Goal: Task Accomplishment & Management: Manage account settings

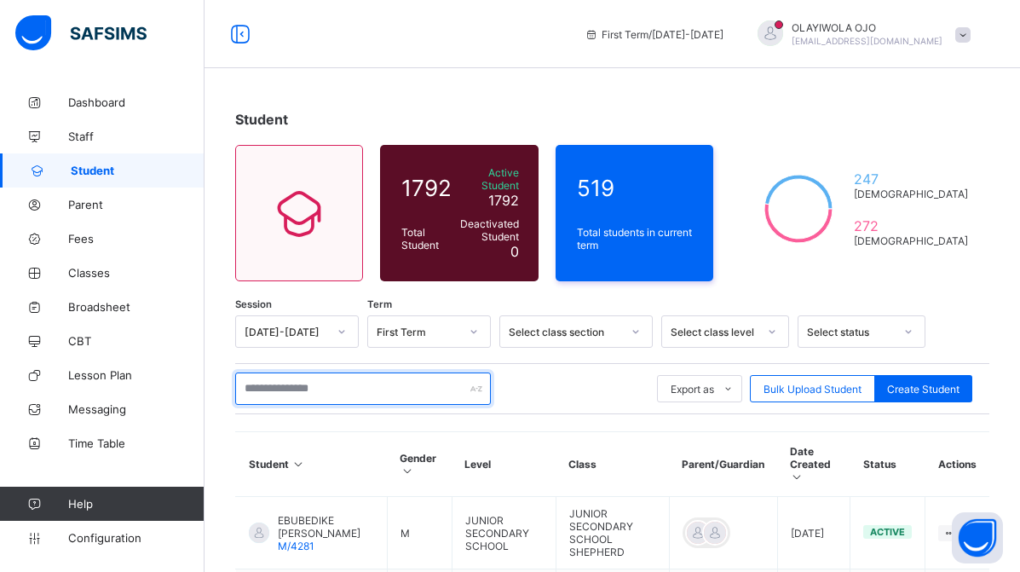
click at [274, 379] on input "text" at bounding box center [363, 388] width 256 height 32
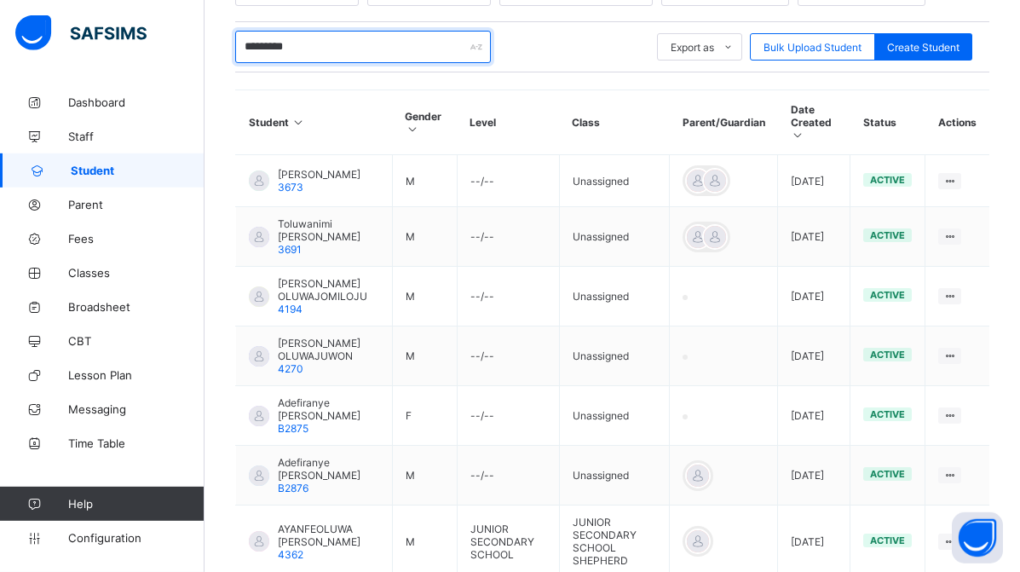
scroll to position [348, 0]
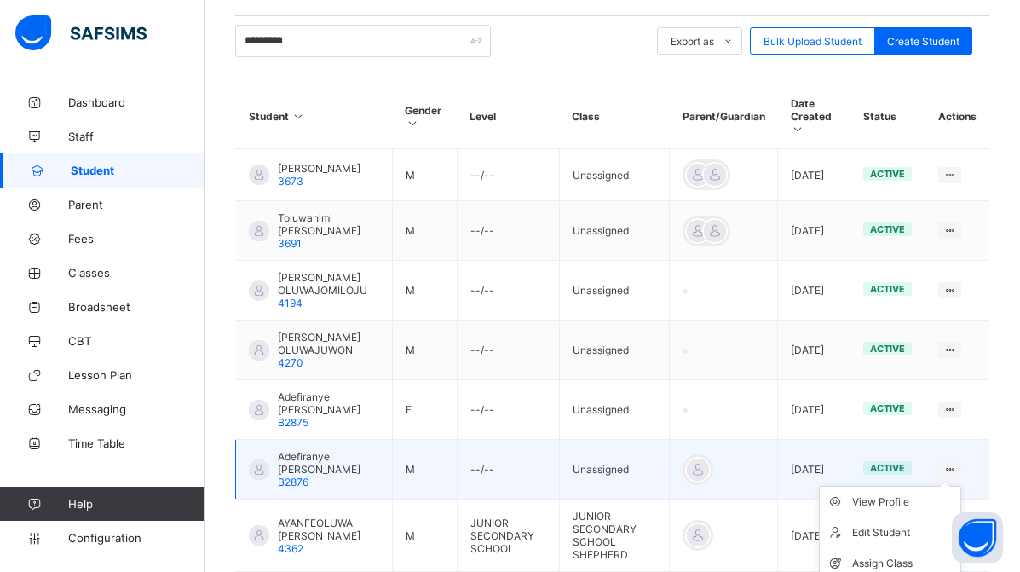
click at [957, 463] on icon at bounding box center [949, 469] width 14 height 13
click at [879, 555] on div "Assign Class" at bounding box center [902, 563] width 101 height 17
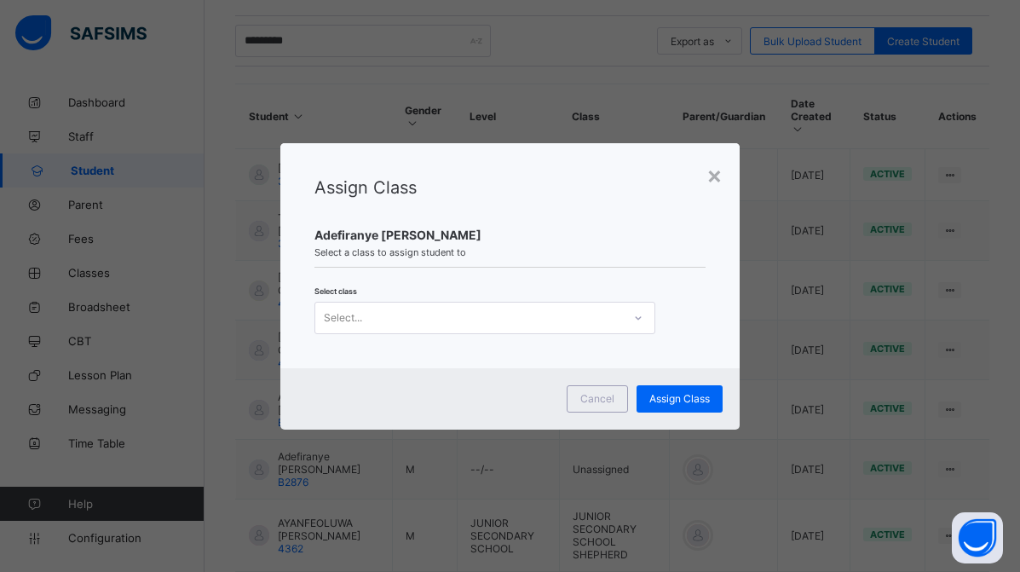
click at [383, 324] on div "Select..." at bounding box center [468, 318] width 307 height 24
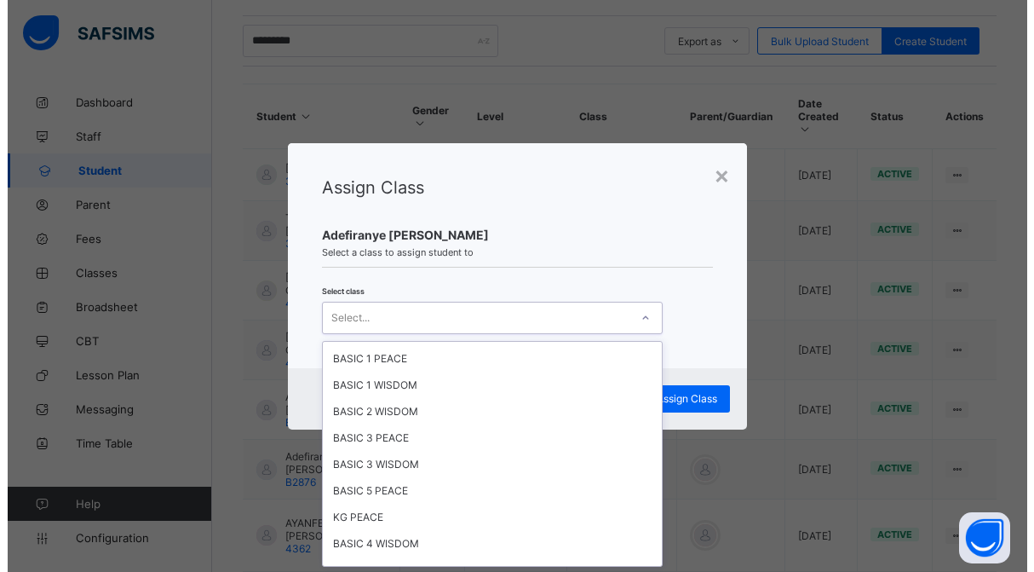
scroll to position [652, 0]
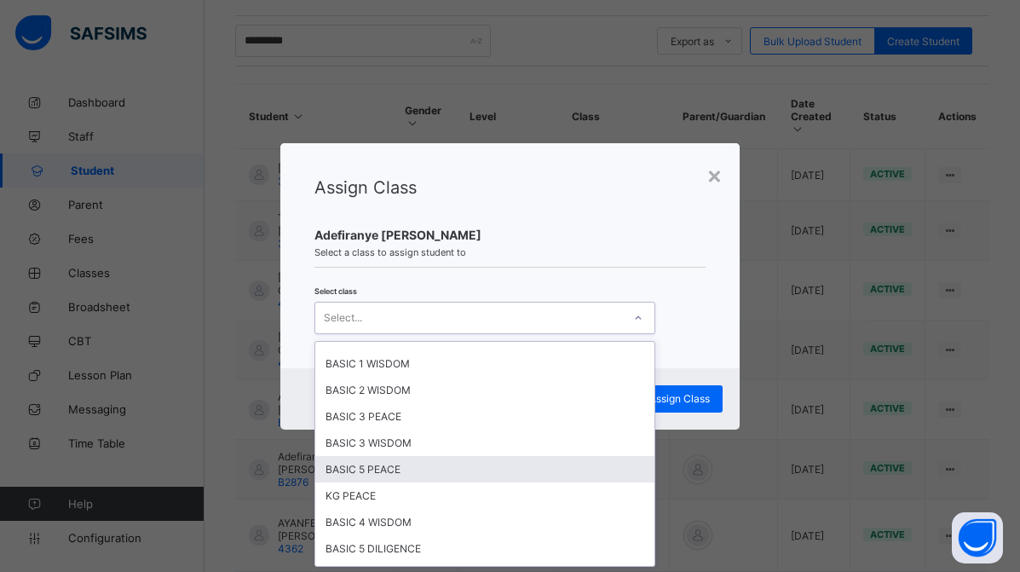
click at [414, 474] on div "BASIC 5 PEACE" at bounding box center [484, 469] width 339 height 26
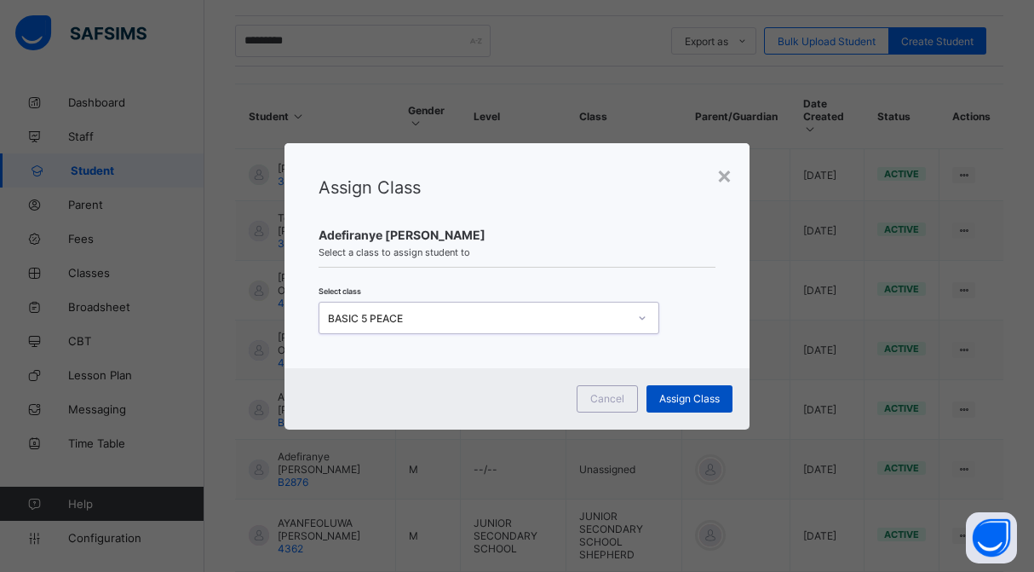
click at [693, 402] on span "Assign Class" at bounding box center [689, 398] width 60 height 13
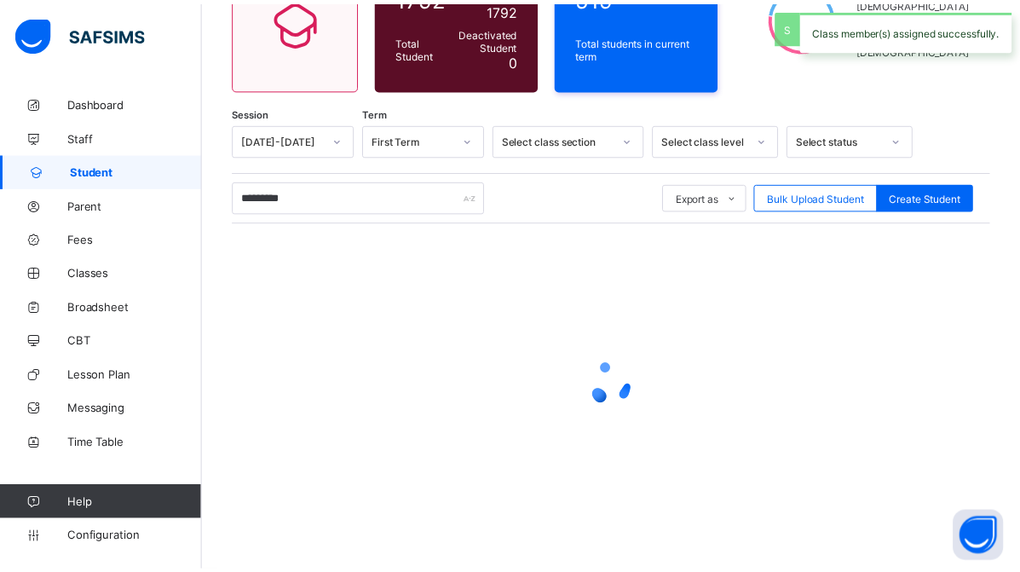
scroll to position [183, 0]
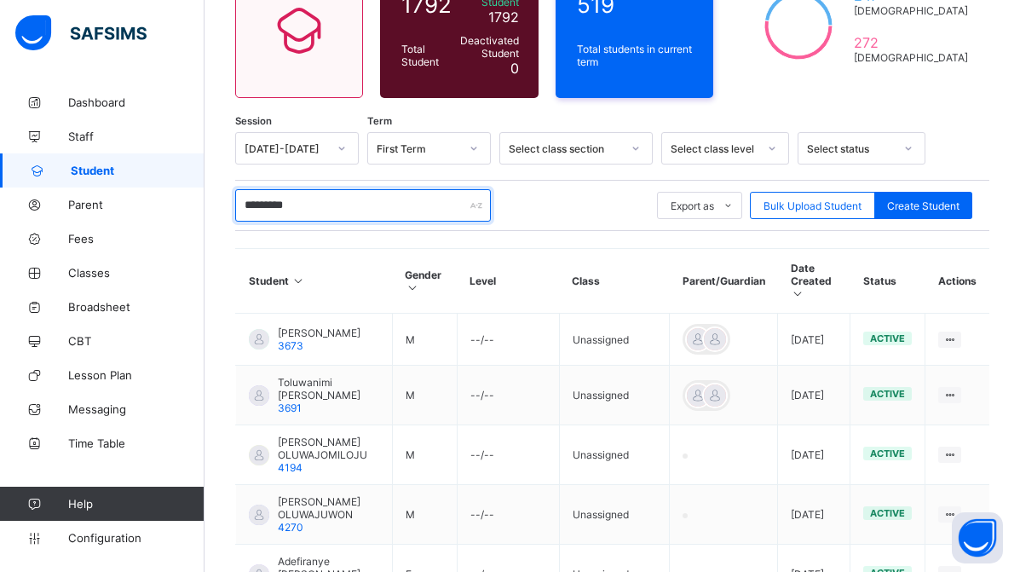
click at [267, 193] on input "*********" at bounding box center [363, 205] width 256 height 32
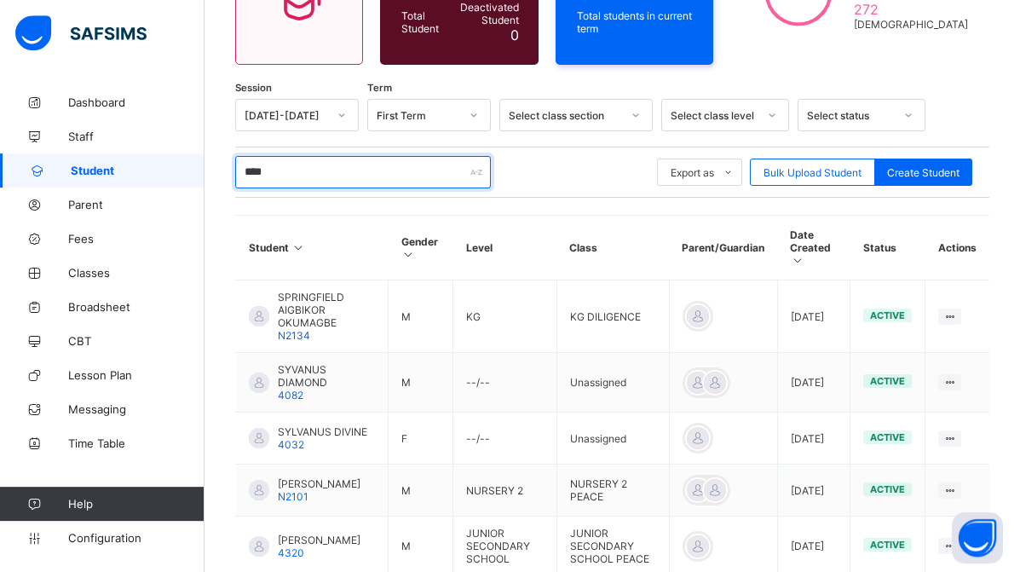
scroll to position [170, 0]
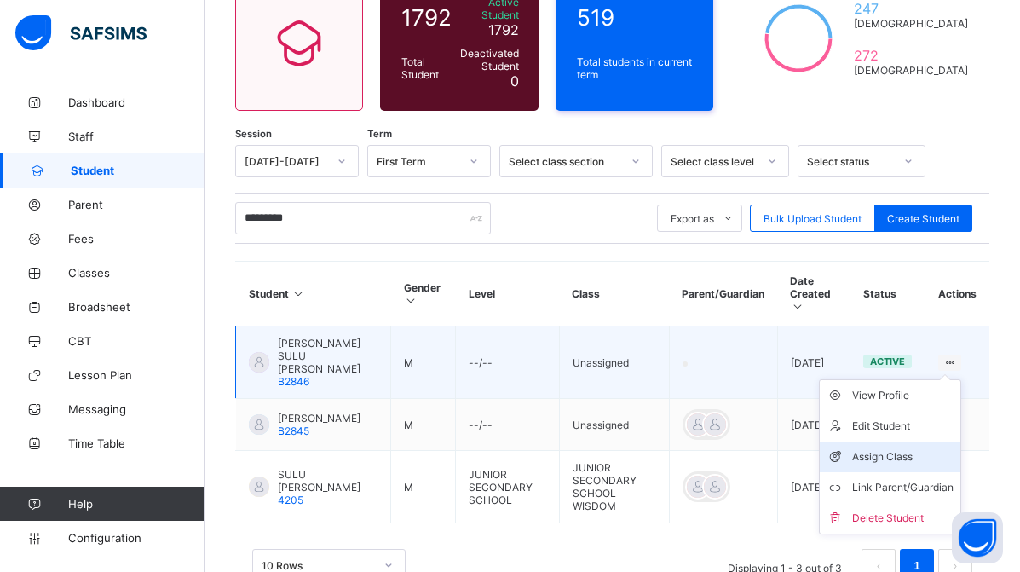
click at [903, 448] on div "Assign Class" at bounding box center [902, 456] width 101 height 17
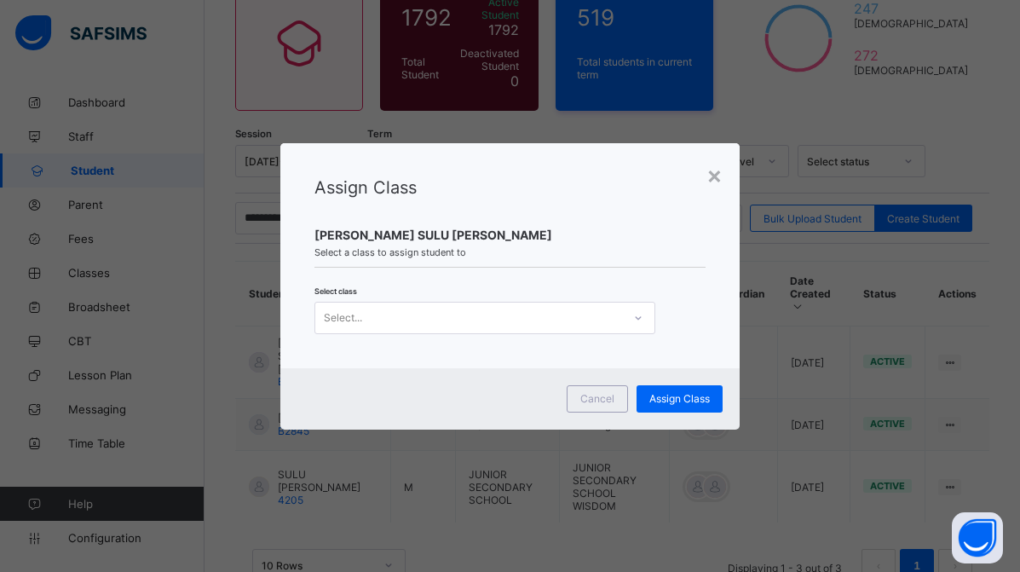
click at [400, 309] on div "Select..." at bounding box center [468, 318] width 307 height 24
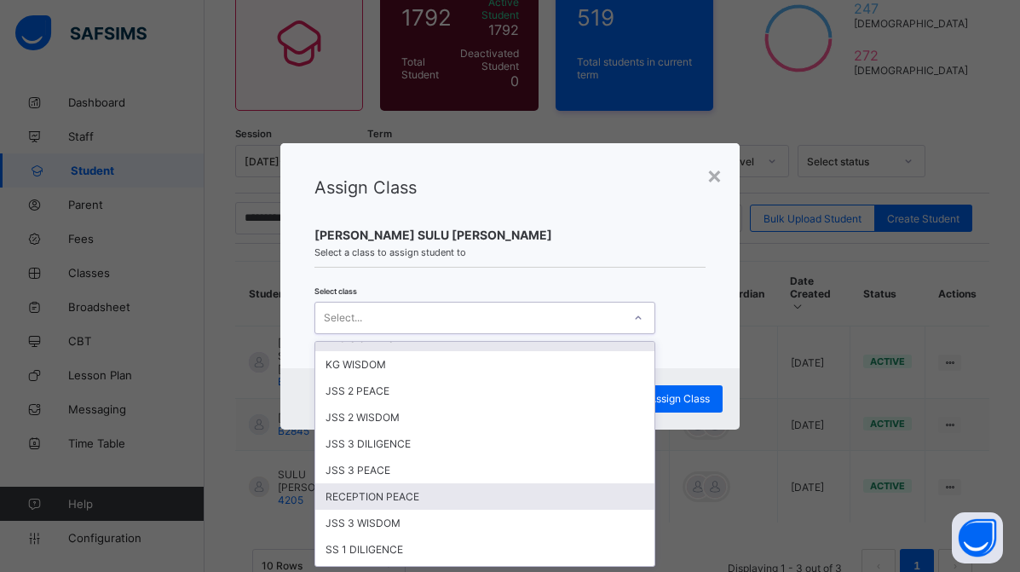
scroll to position [230, 0]
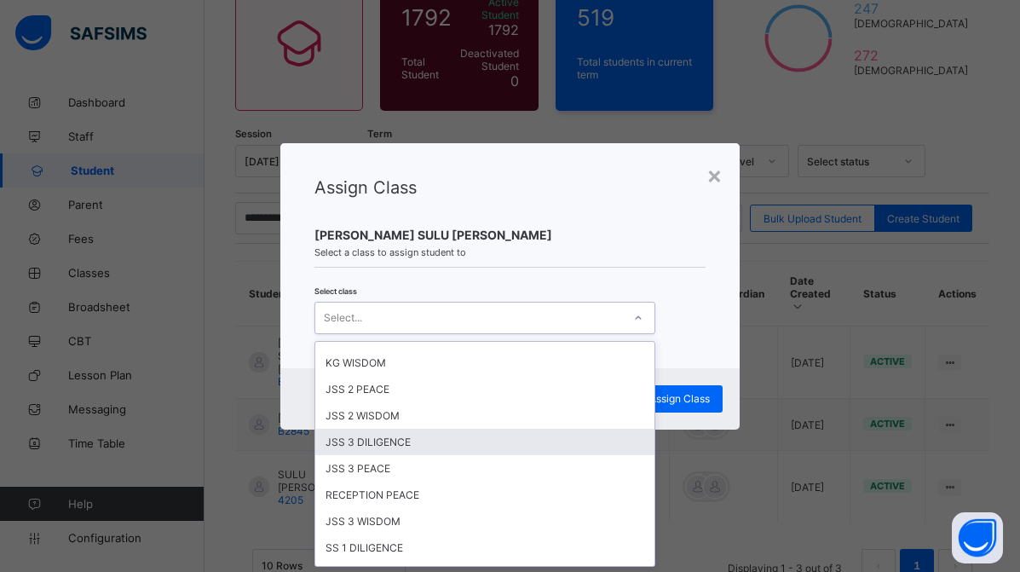
click at [352, 437] on div "JSS 3 DILIGENCE" at bounding box center [484, 441] width 339 height 26
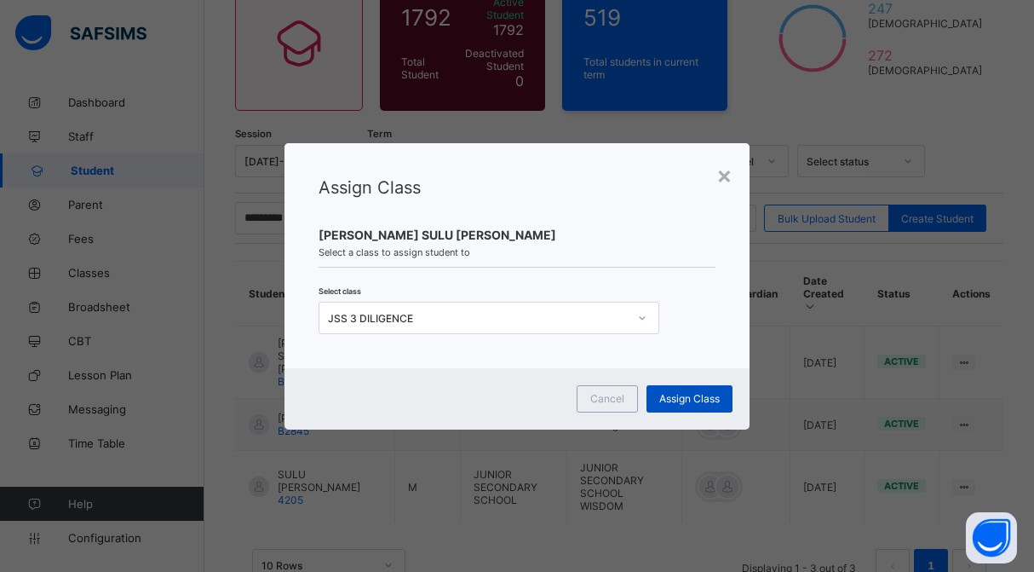
click at [678, 400] on span "Assign Class" at bounding box center [689, 398] width 60 height 13
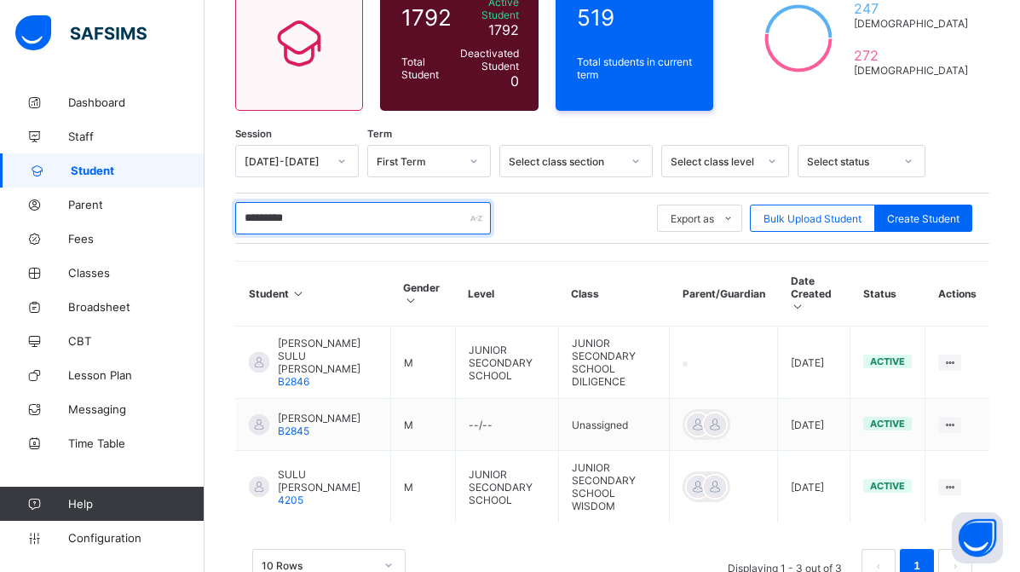
click at [268, 206] on input "*********" at bounding box center [363, 218] width 256 height 32
click at [267, 206] on input "*********" at bounding box center [363, 218] width 256 height 32
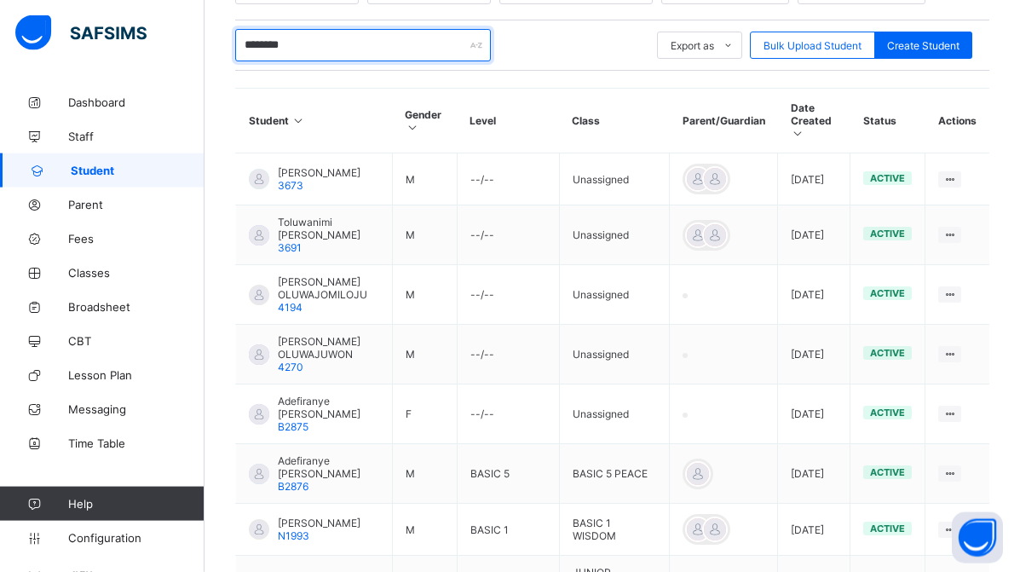
scroll to position [344, 0]
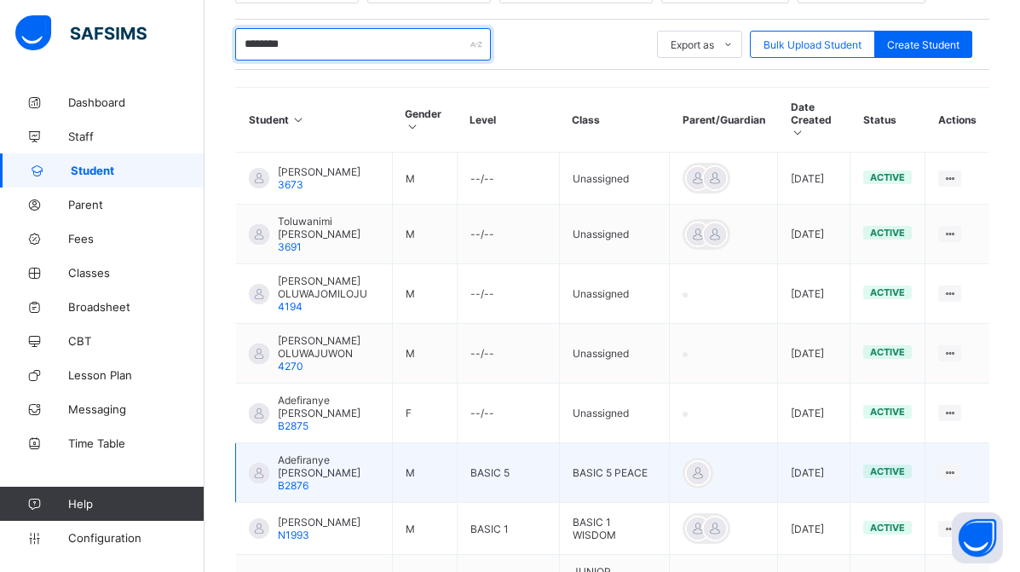
type input "********"
click at [328, 456] on span "Adefiranye [PERSON_NAME]" at bounding box center [328, 466] width 101 height 26
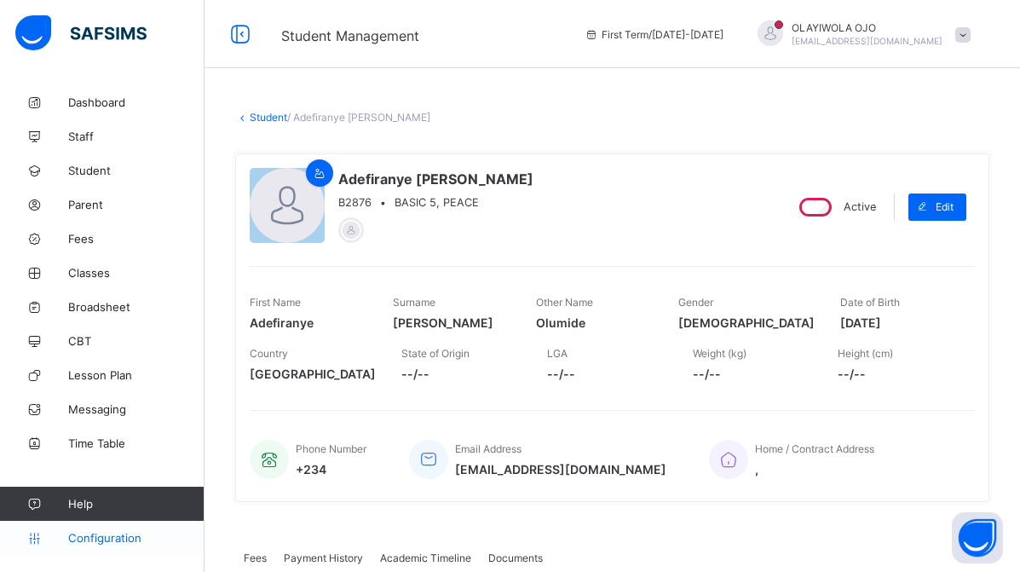
click at [105, 534] on span "Configuration" at bounding box center [135, 538] width 135 height 14
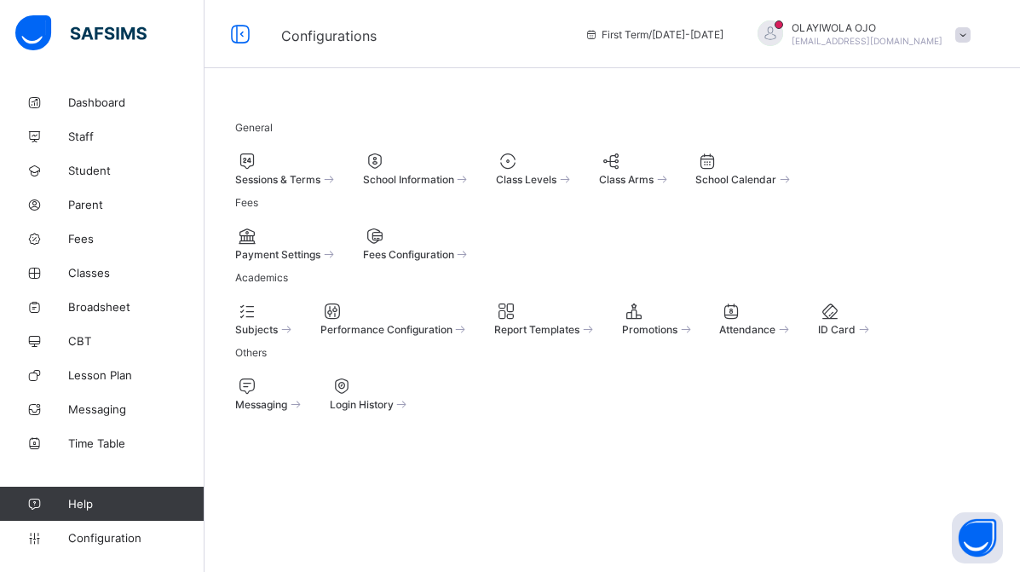
click at [286, 184] on span "Sessions & Terms" at bounding box center [277, 179] width 85 height 13
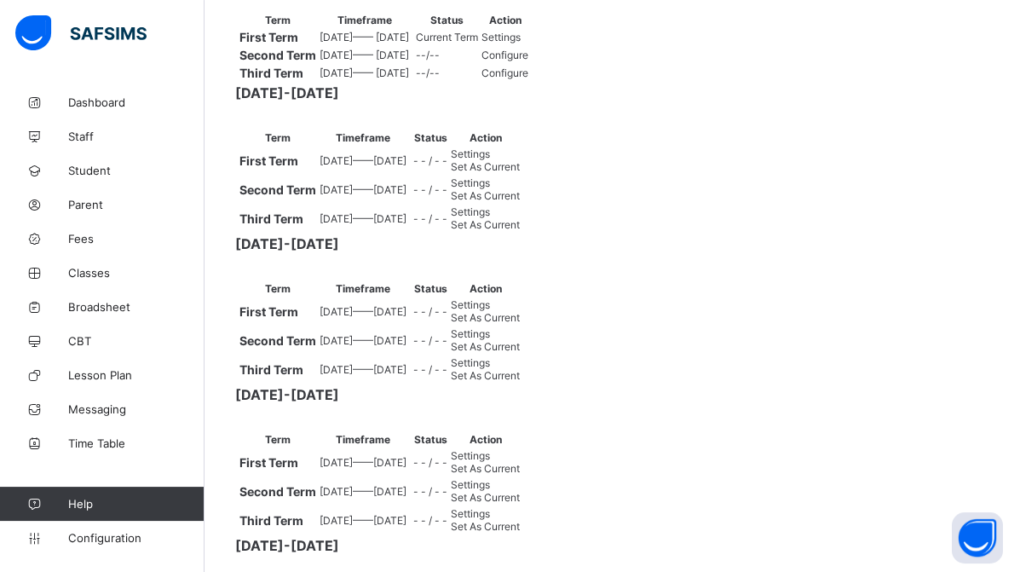
scroll to position [304, 0]
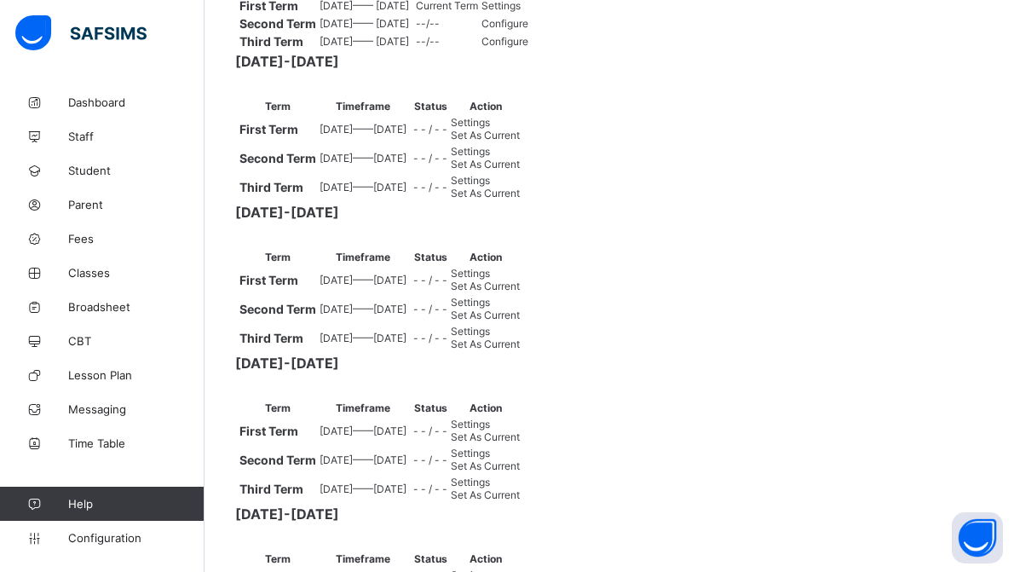
click at [520, 199] on span "Set As Current" at bounding box center [485, 193] width 69 height 13
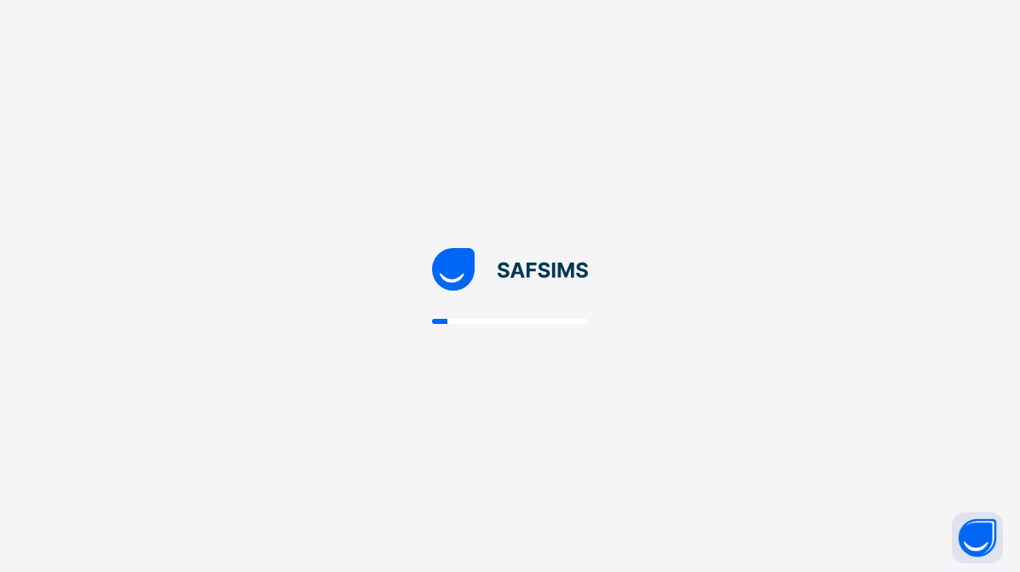
scroll to position [0, 0]
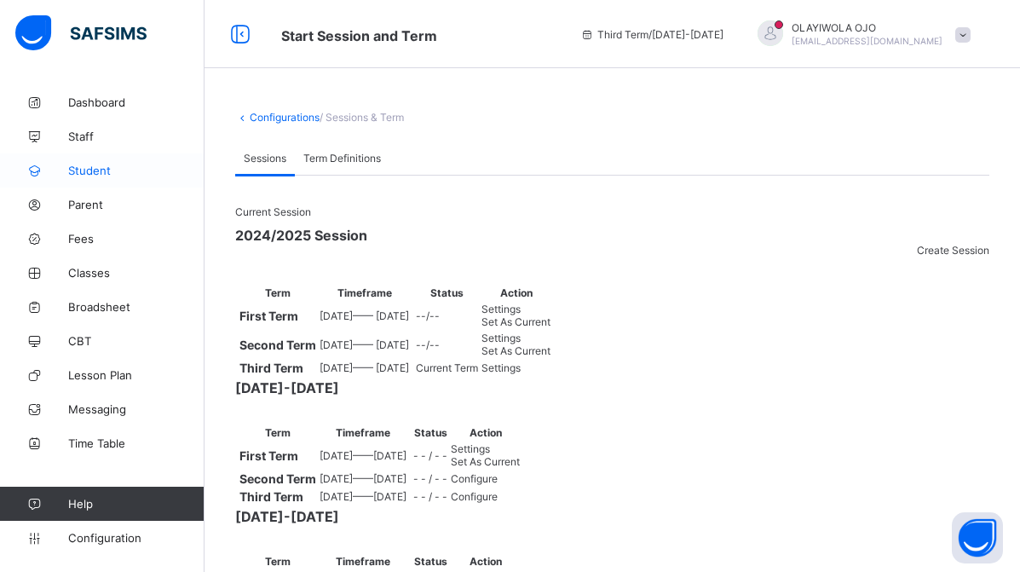
click at [88, 164] on span "Student" at bounding box center [136, 171] width 136 height 14
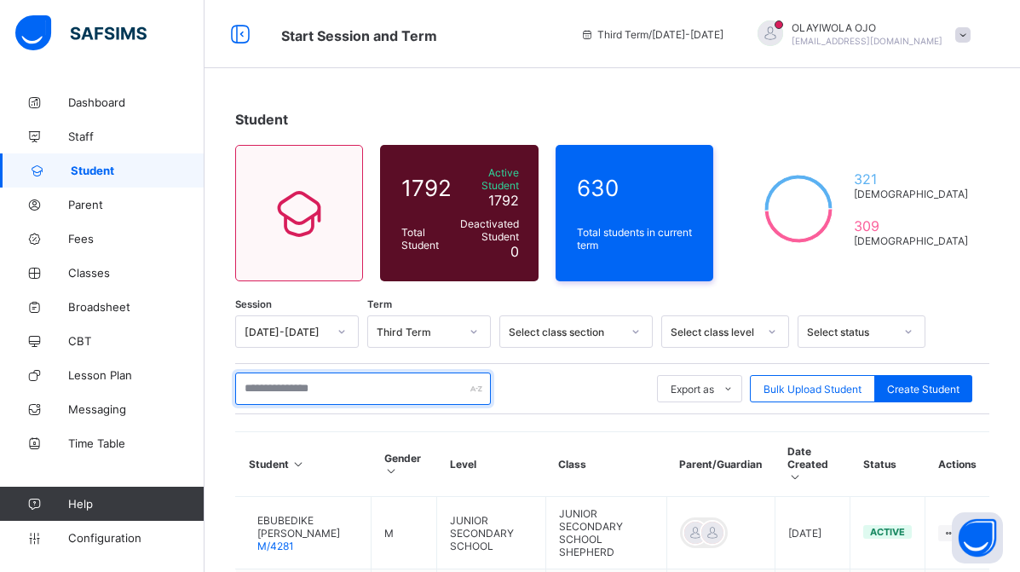
click at [295, 380] on input "text" at bounding box center [363, 388] width 256 height 32
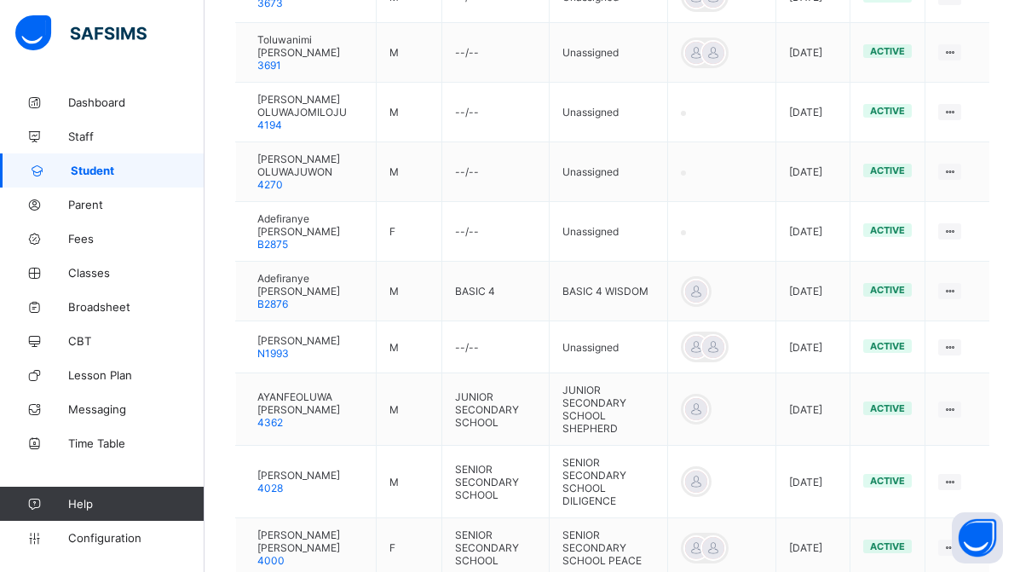
scroll to position [565, 0]
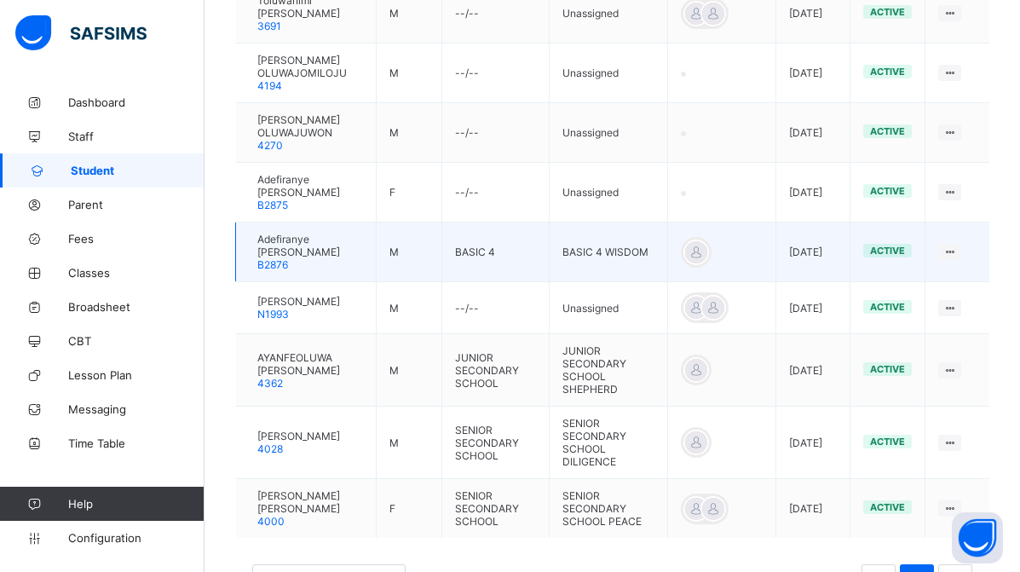
type input "********"
click at [469, 241] on td "BASIC 4" at bounding box center [495, 252] width 107 height 60
click at [363, 235] on span "Adefiranye [PERSON_NAME]" at bounding box center [310, 246] width 106 height 26
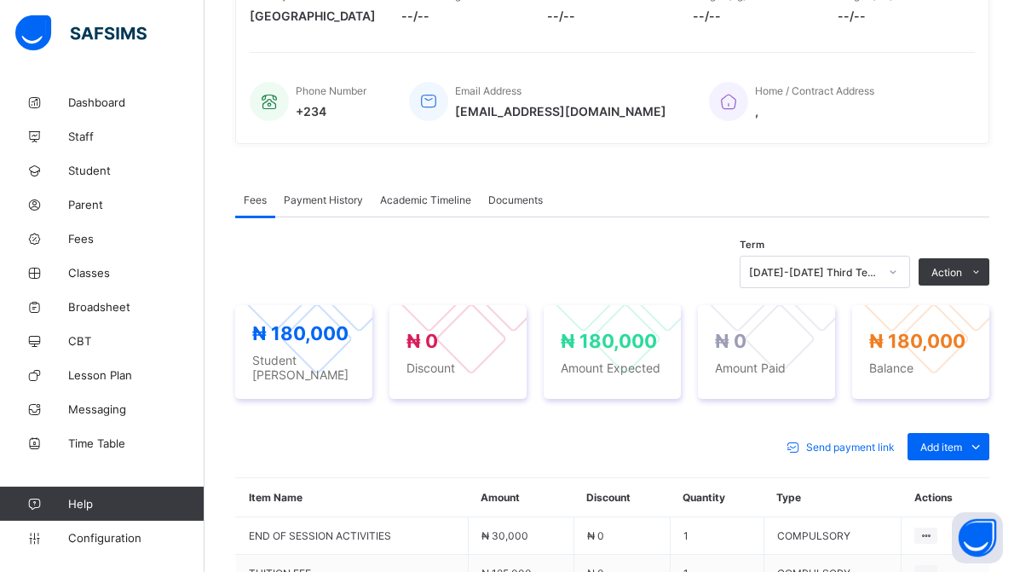
scroll to position [348, 0]
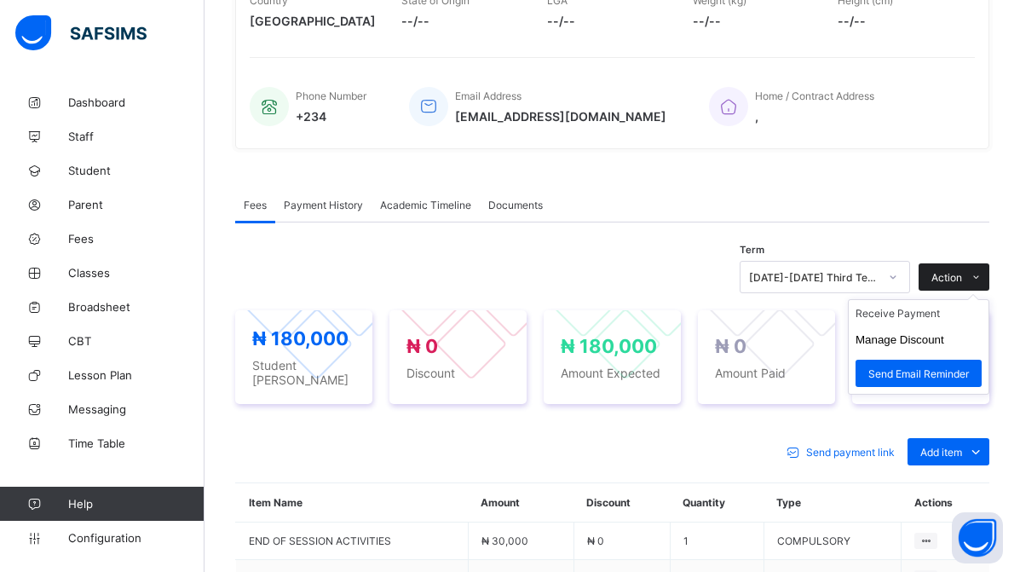
click at [957, 279] on span "Action" at bounding box center [946, 277] width 31 height 13
click at [908, 318] on li "Receive Payment" at bounding box center [918, 313] width 140 height 26
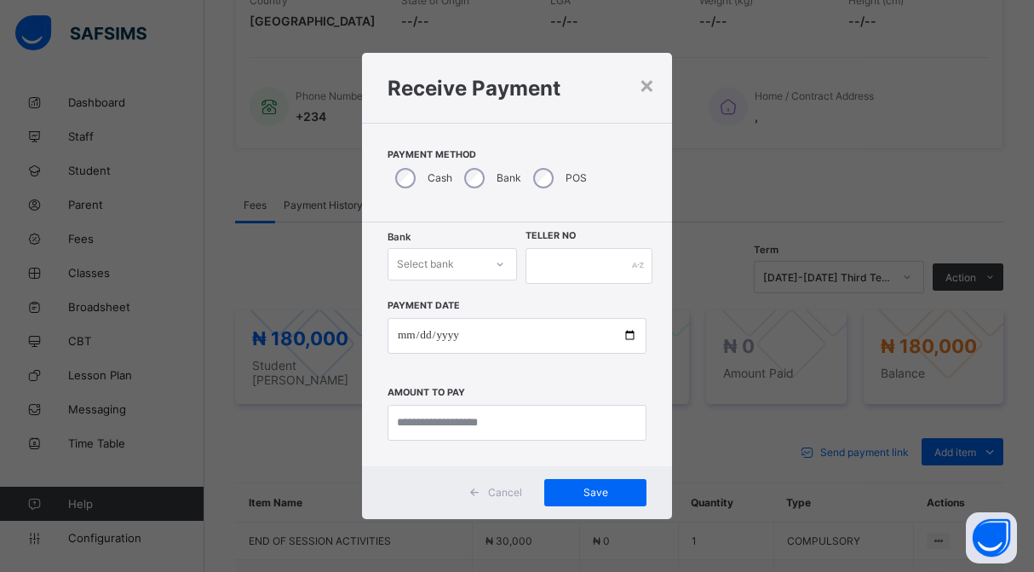
click at [458, 262] on div "Select bank" at bounding box center [435, 264] width 95 height 24
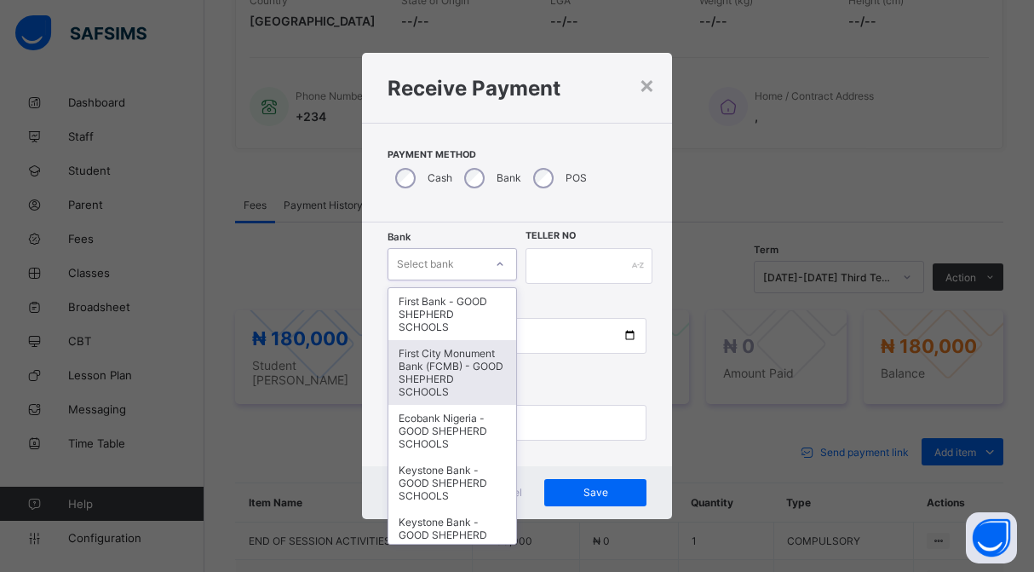
click at [464, 365] on div "First City Monument Bank (FCMB) - GOOD SHEPHERD SCHOOLS" at bounding box center [452, 372] width 128 height 65
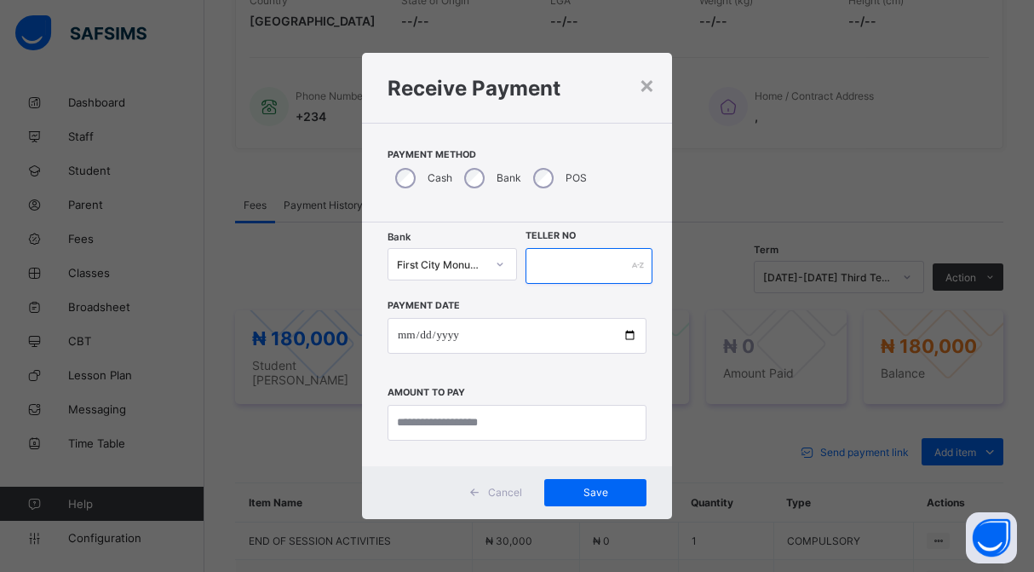
click at [548, 266] on input "text" at bounding box center [589, 266] width 127 height 36
type input "****"
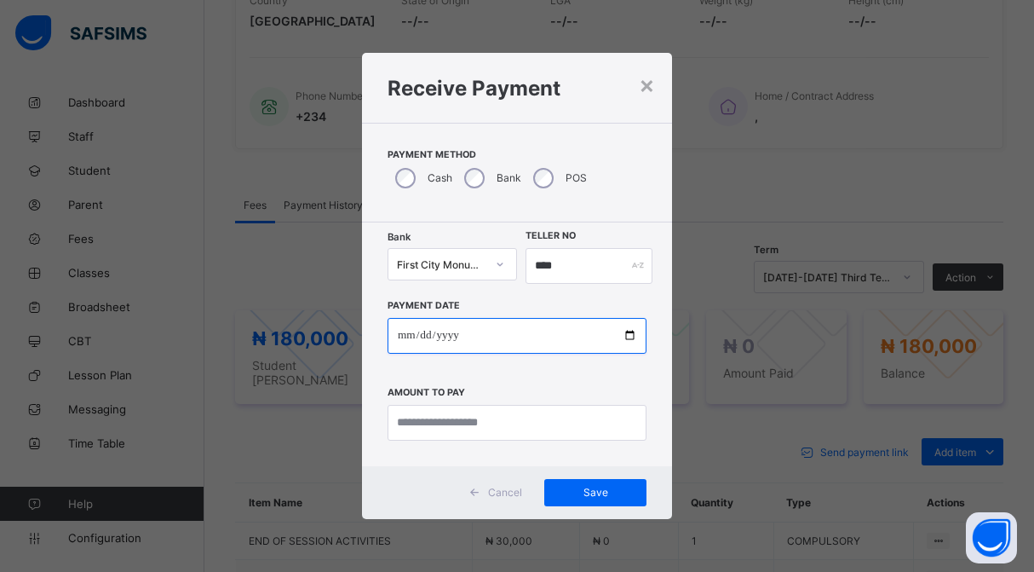
click at [469, 336] on input "date" at bounding box center [517, 336] width 259 height 36
click at [624, 339] on input "date" at bounding box center [517, 336] width 259 height 36
type input "**********"
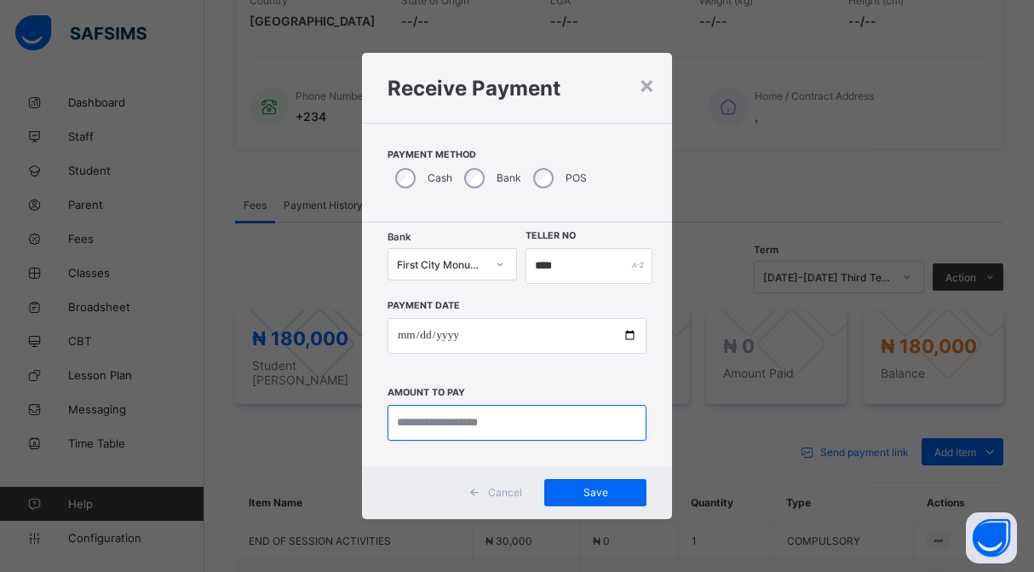
click at [464, 426] on input "currency" at bounding box center [517, 423] width 259 height 36
type input "*********"
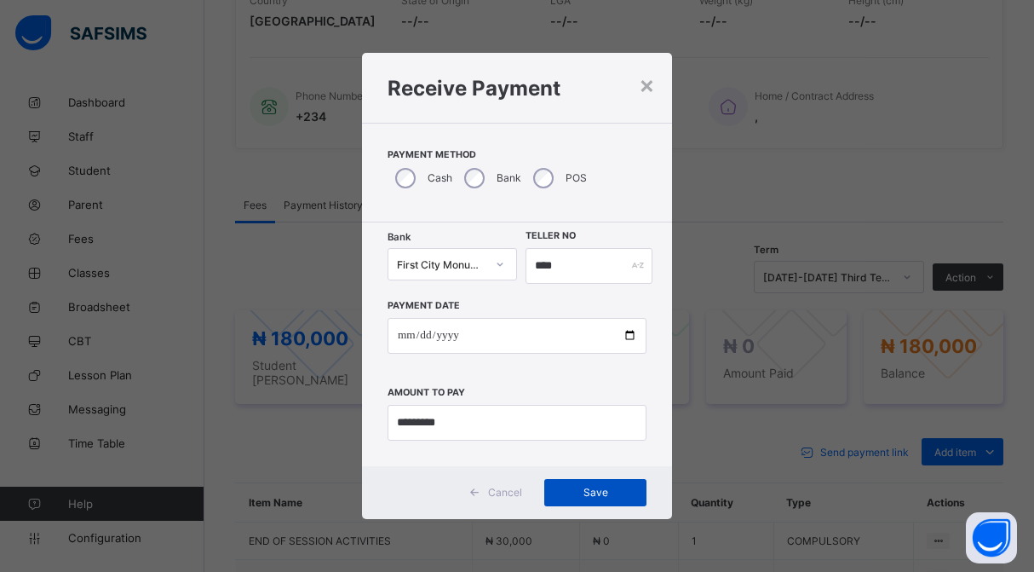
click at [588, 491] on span "Save" at bounding box center [595, 492] width 77 height 13
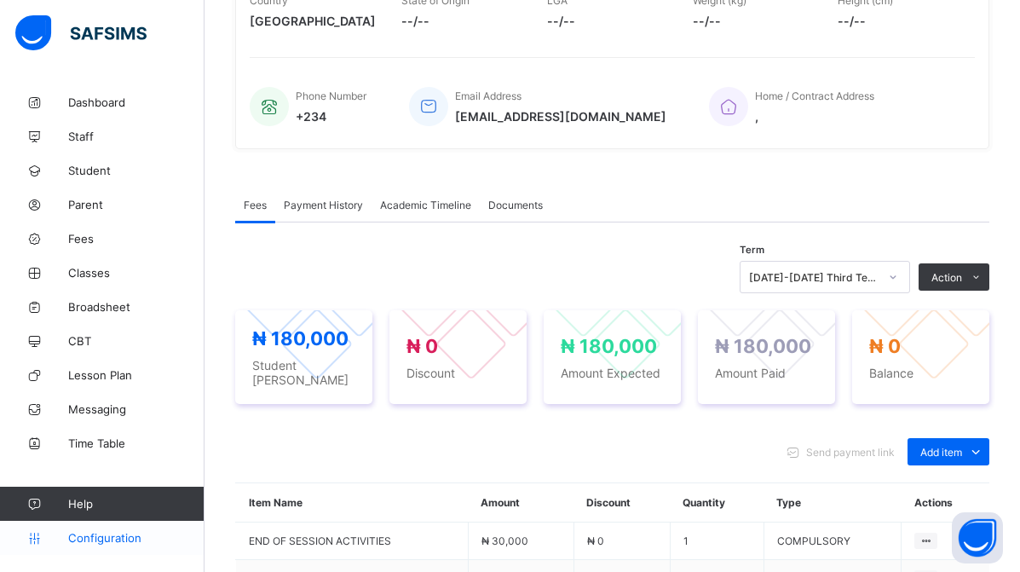
click at [95, 534] on span "Configuration" at bounding box center [135, 538] width 135 height 14
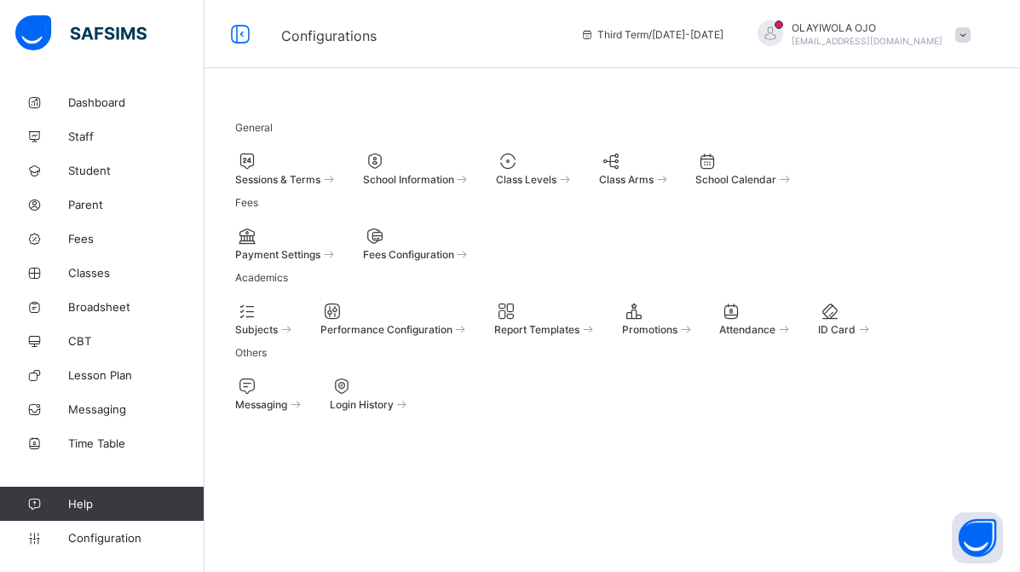
click at [313, 178] on span "Sessions & Terms" at bounding box center [277, 179] width 85 height 13
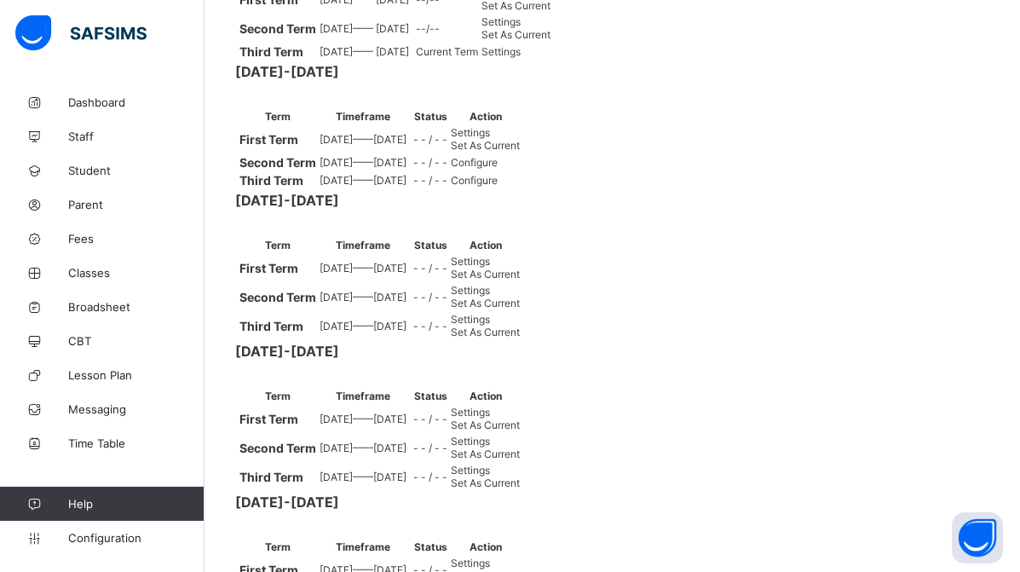
scroll to position [348, 0]
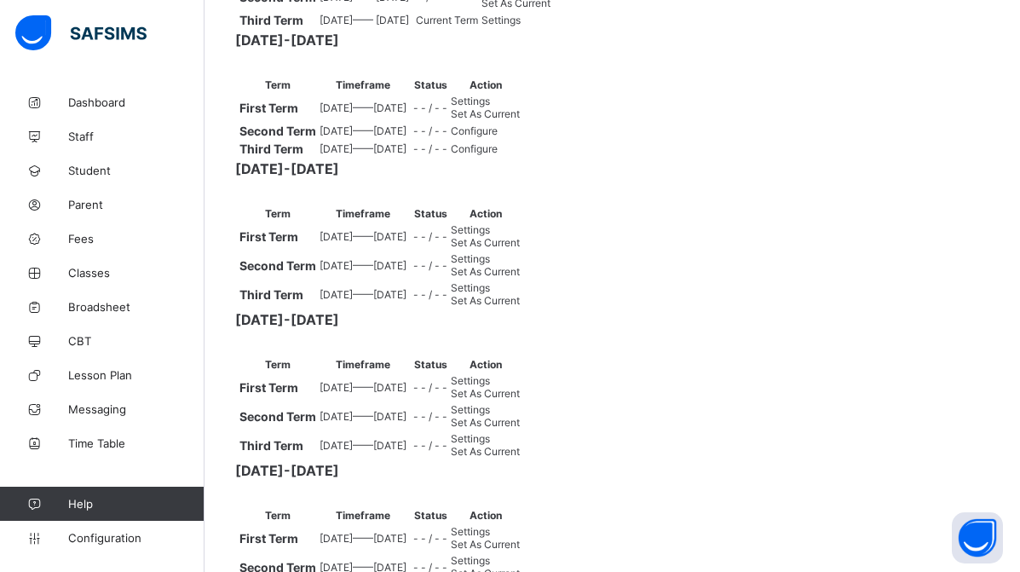
click at [520, 120] on span "Set As Current" at bounding box center [485, 113] width 69 height 13
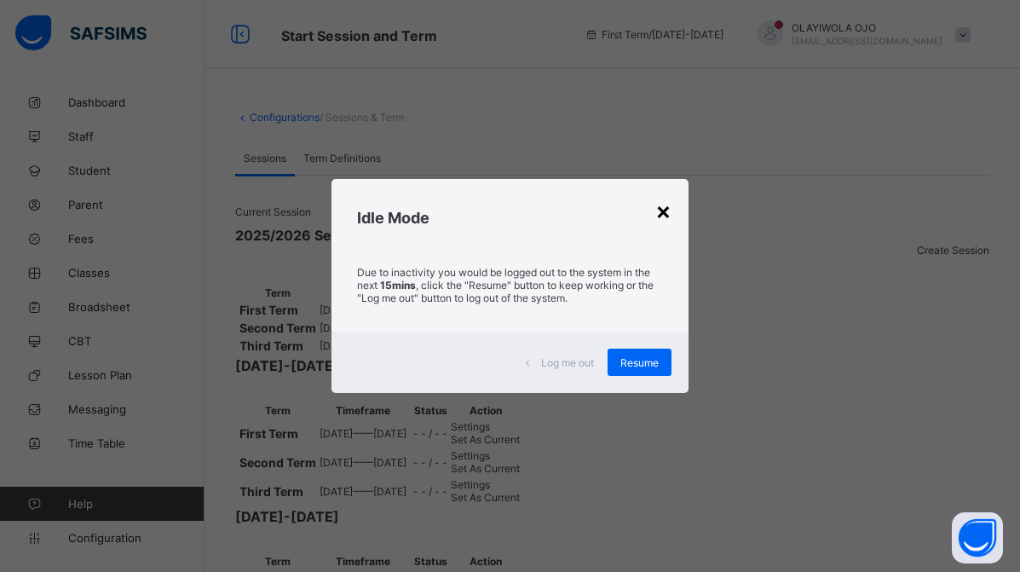
click at [662, 206] on div "×" at bounding box center [663, 210] width 16 height 29
